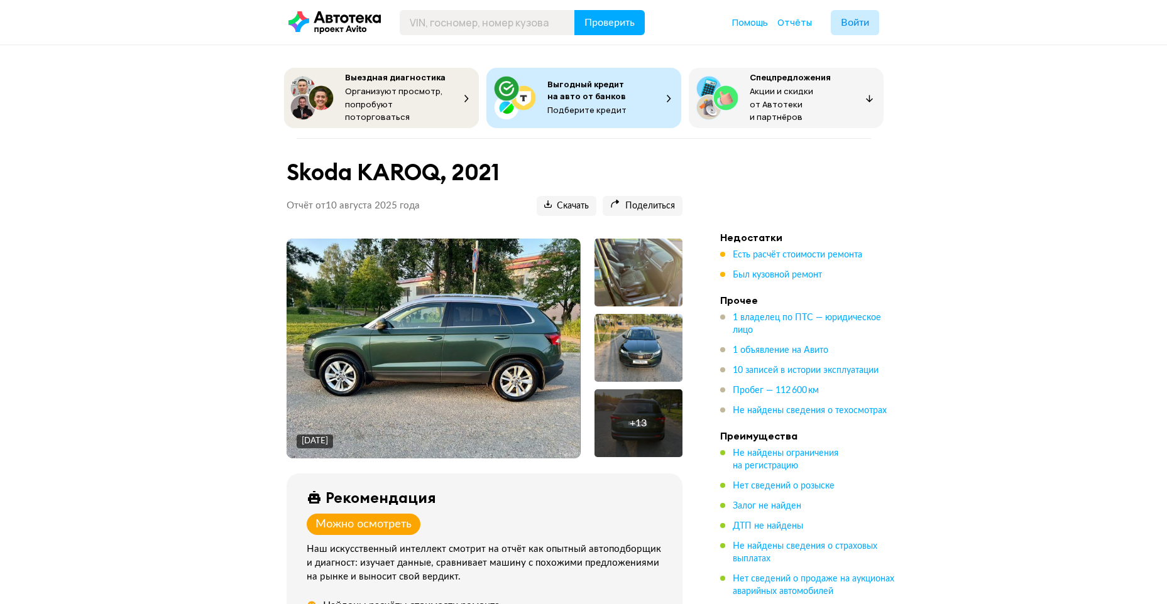
click at [494, 330] on img at bounding box center [432, 349] width 293 height 220
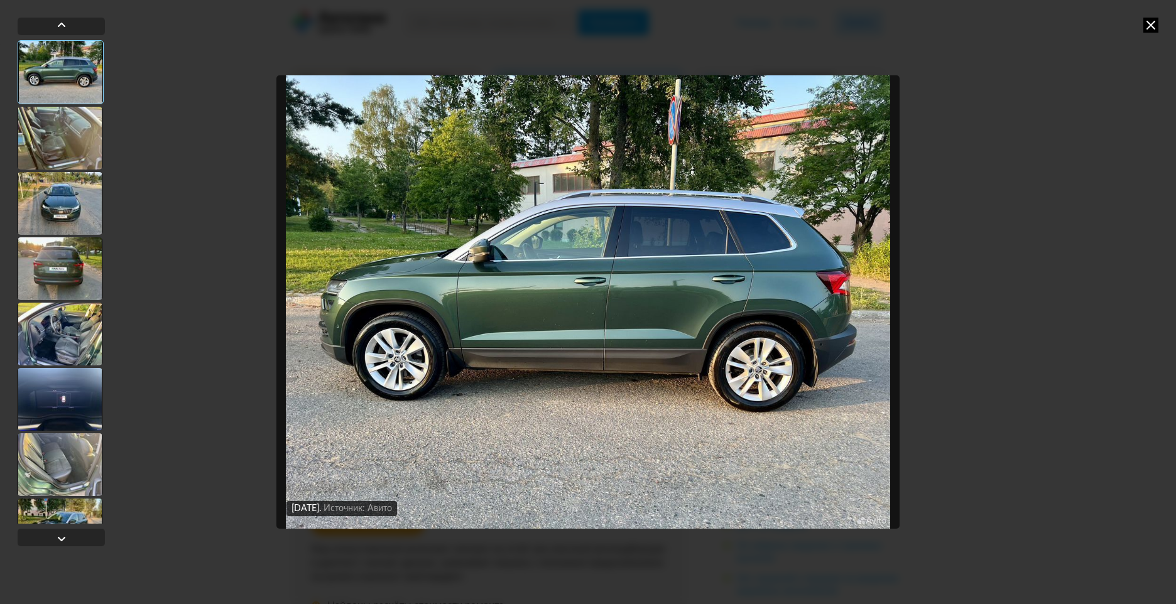
click at [839, 85] on img "Go to Slide 1" at bounding box center [587, 302] width 623 height 454
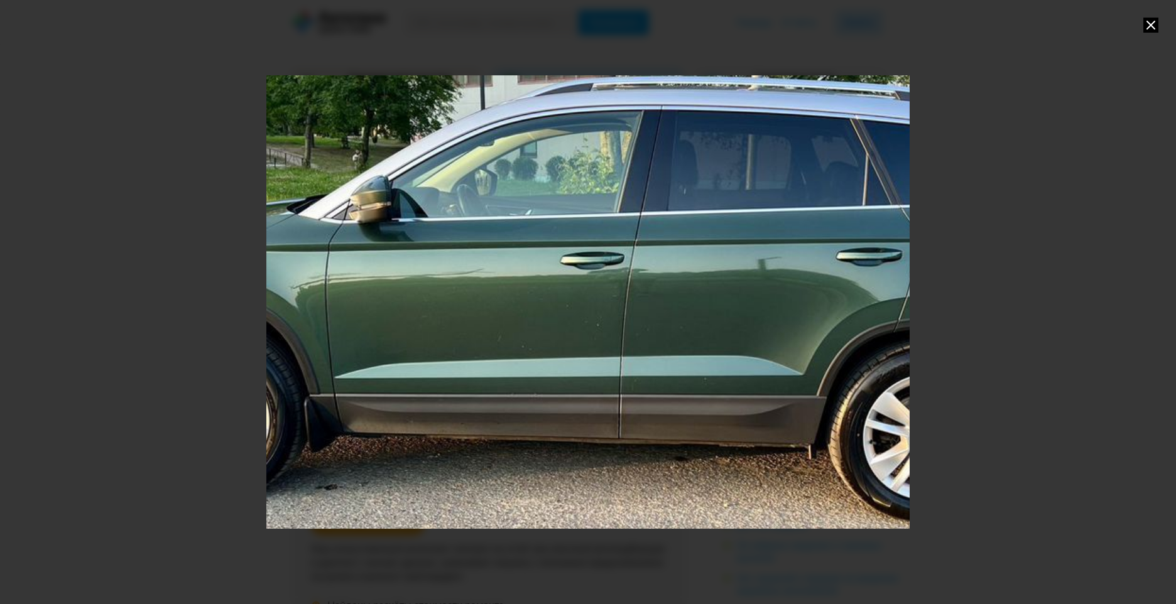
click at [778, 178] on div "Go to Slide 1" at bounding box center [588, 302] width 1287 height 907
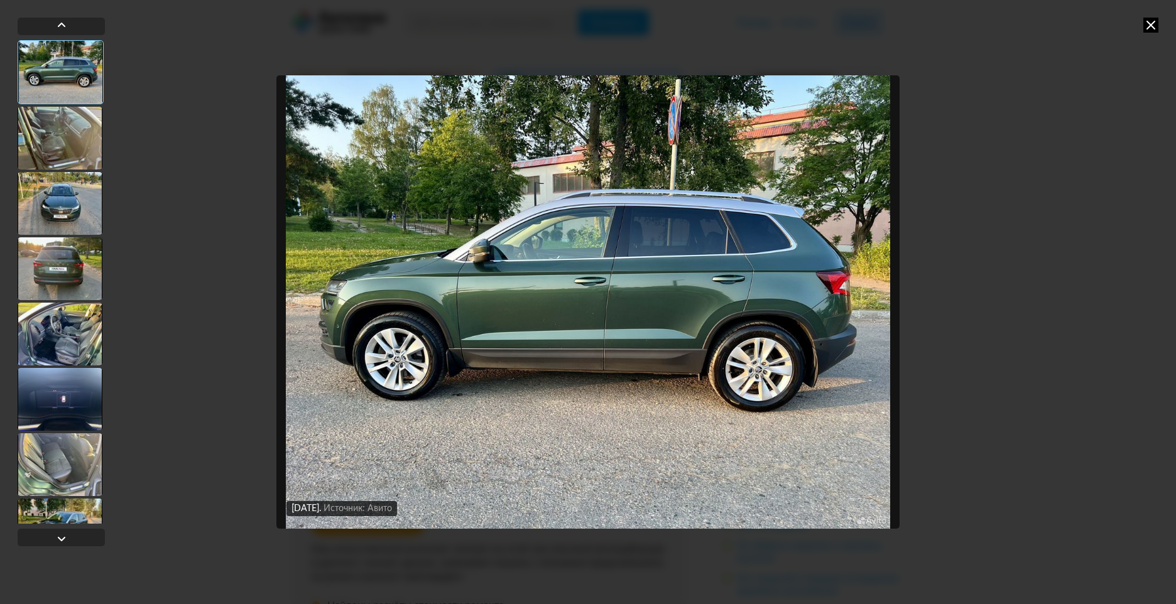
click at [778, 178] on img "Go to Slide 1" at bounding box center [587, 302] width 623 height 454
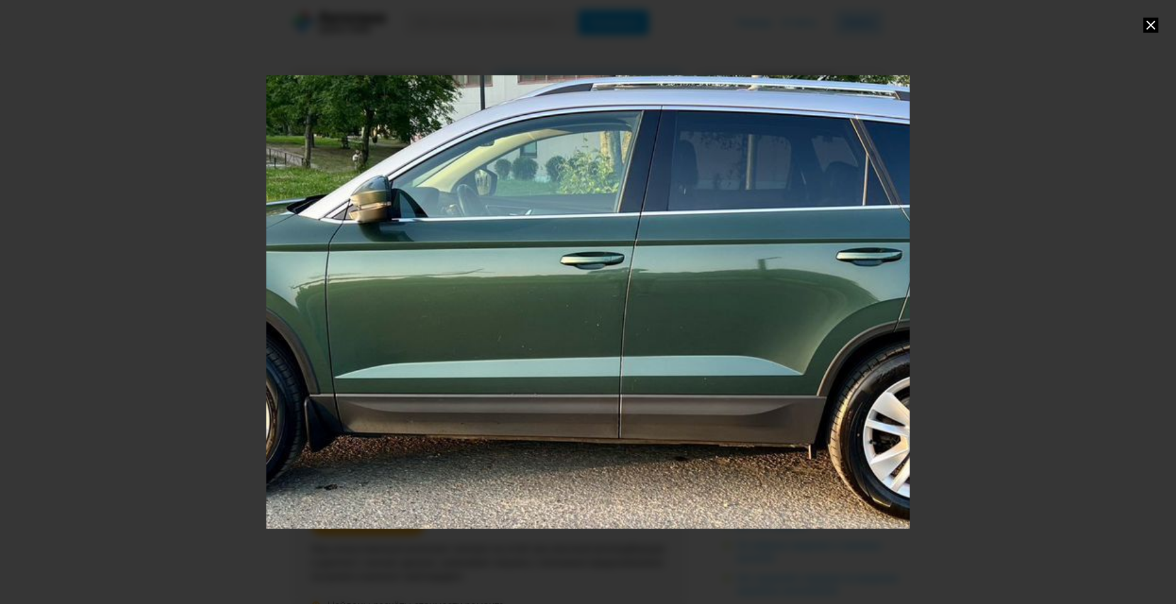
click at [838, 218] on div "Go to Slide 1" at bounding box center [588, 302] width 1287 height 907
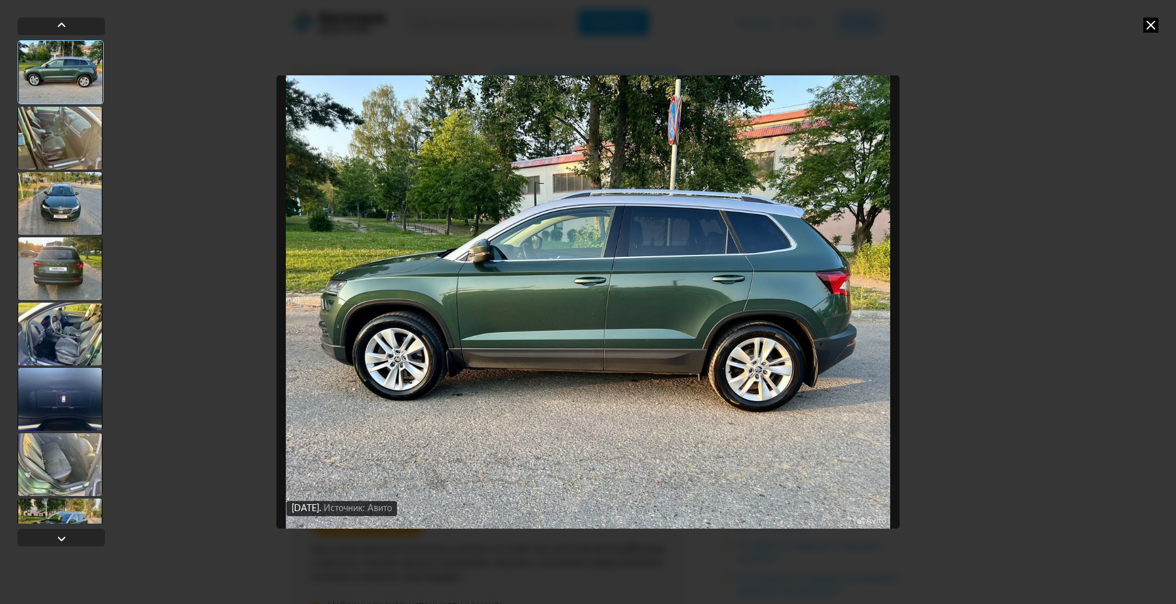
click at [39, 171] on div at bounding box center [61, 282] width 87 height 484
click at [52, 196] on div at bounding box center [60, 203] width 85 height 63
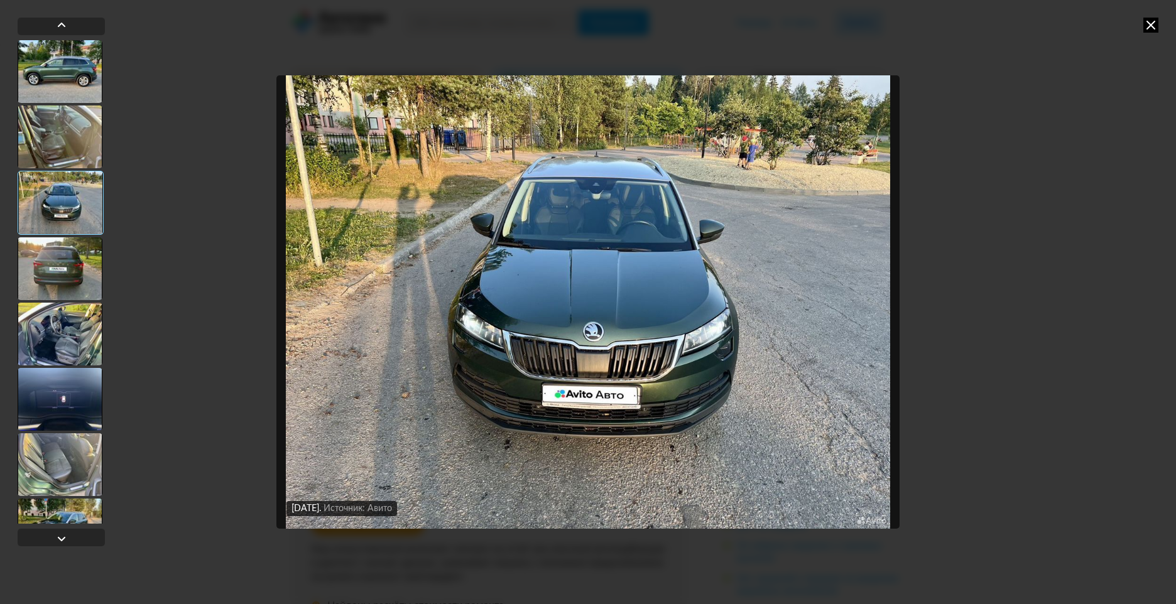
click at [40, 283] on div at bounding box center [60, 268] width 85 height 63
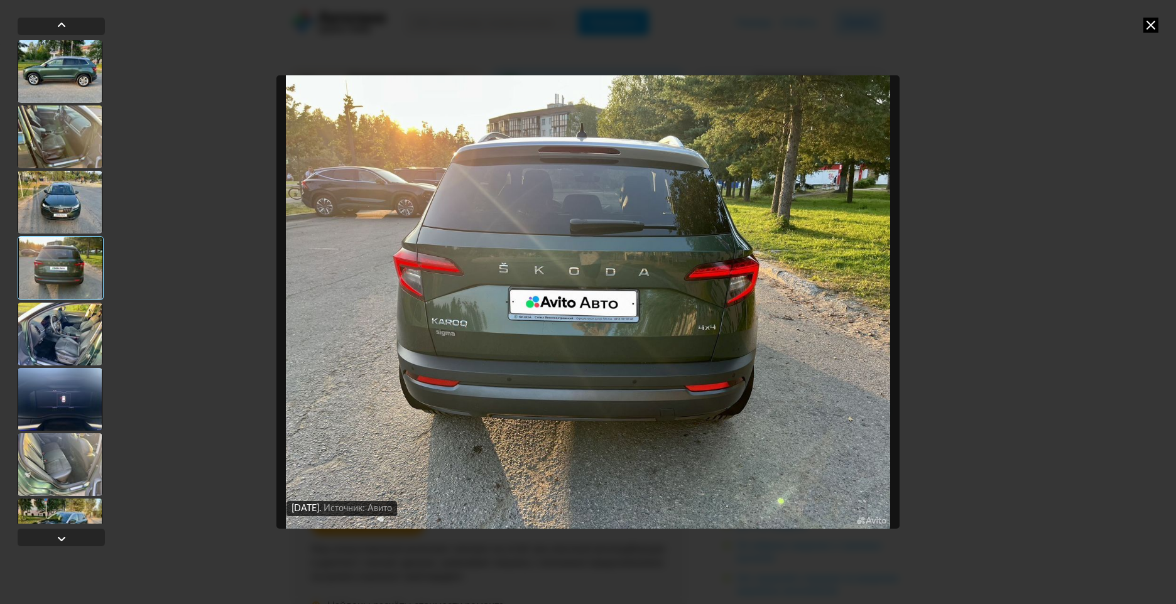
click at [48, 322] on div at bounding box center [60, 334] width 85 height 63
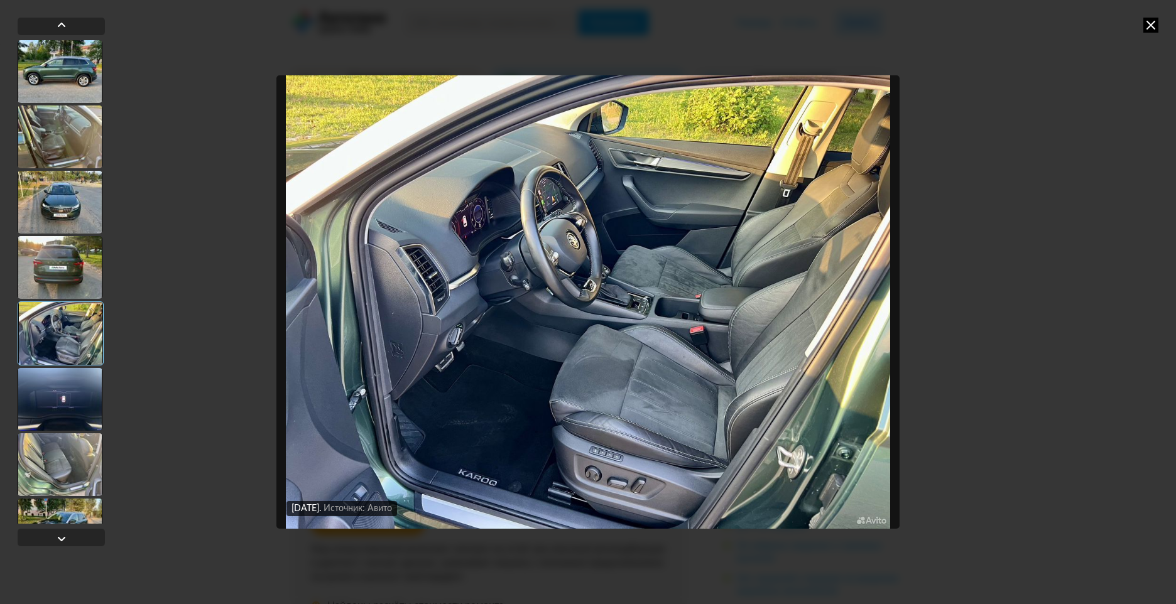
click at [84, 432] on div at bounding box center [61, 282] width 87 height 484
click at [50, 463] on div at bounding box center [60, 465] width 85 height 63
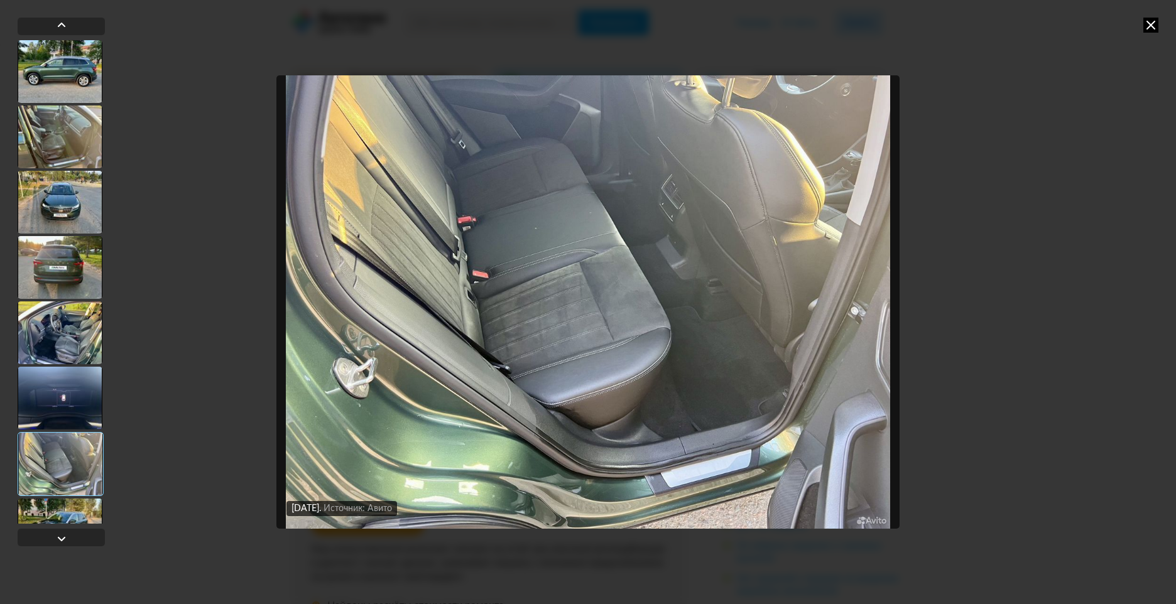
click at [82, 512] on div at bounding box center [60, 530] width 85 height 63
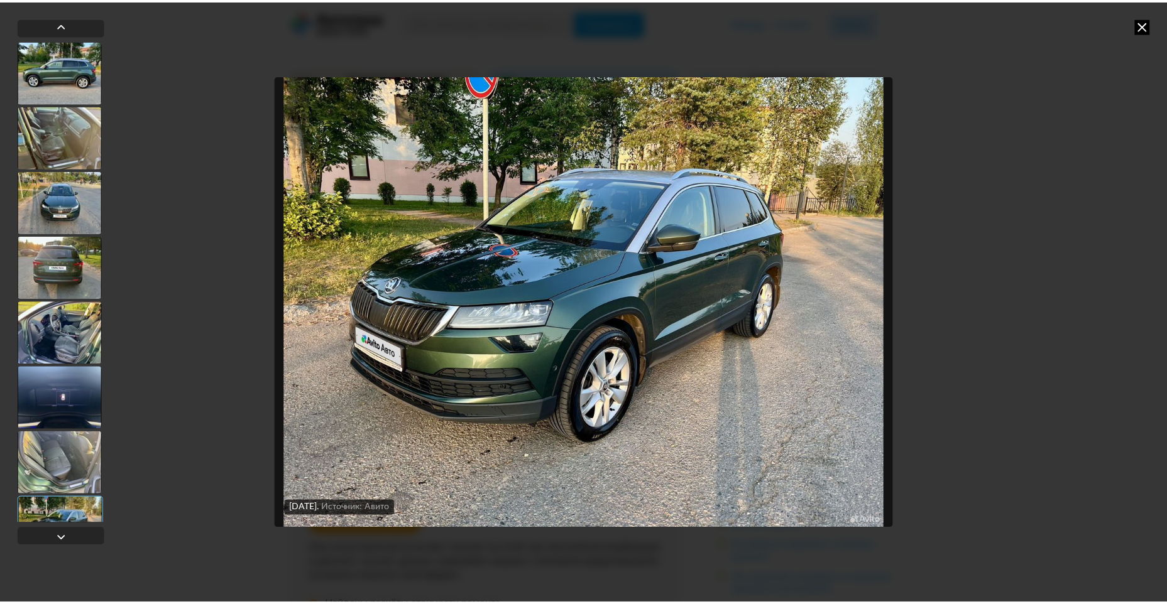
scroll to position [63, 0]
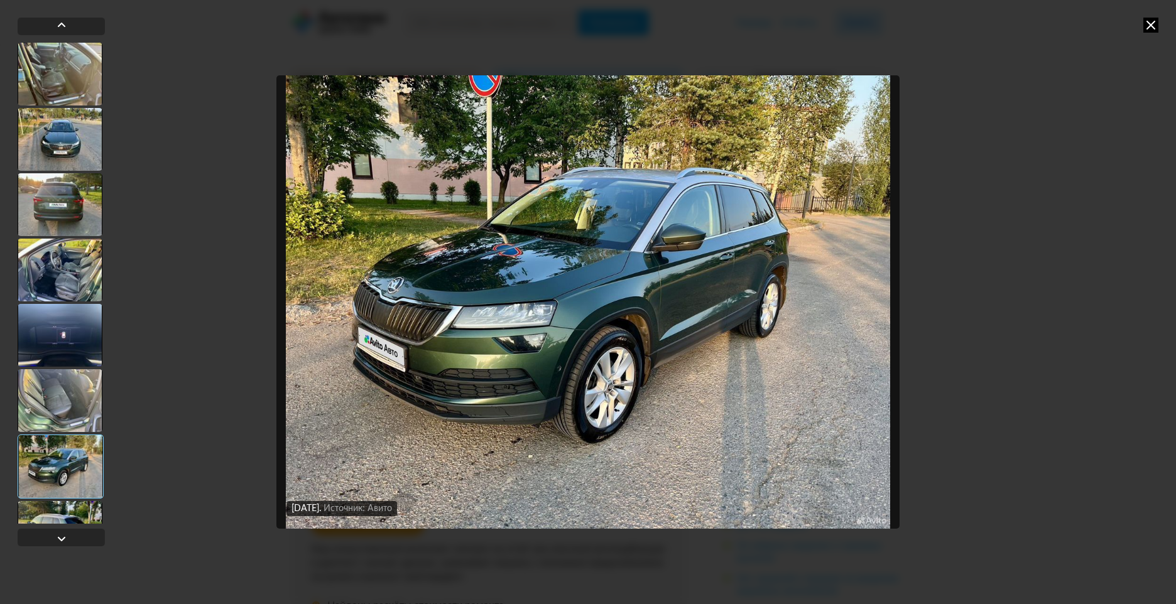
click at [380, 543] on div "[DATE] Источник: Авито" at bounding box center [587, 302] width 623 height 513
click at [1143, 3] on div "[DATE] Источник: Авито [DATE] Источник: Авито [DATE] Источник: Авито [DATE] Ист…" at bounding box center [588, 302] width 1176 height 604
click at [1147, 18] on icon at bounding box center [1150, 25] width 15 height 15
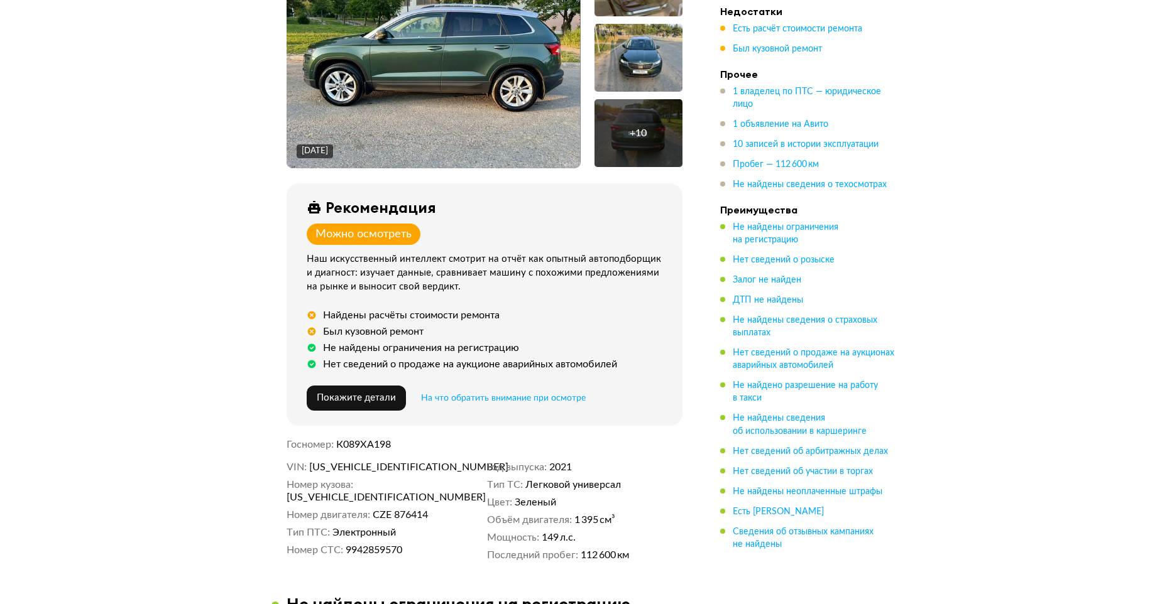
scroll to position [314, 0]
